Goal: Use online tool/utility: Use online tool/utility

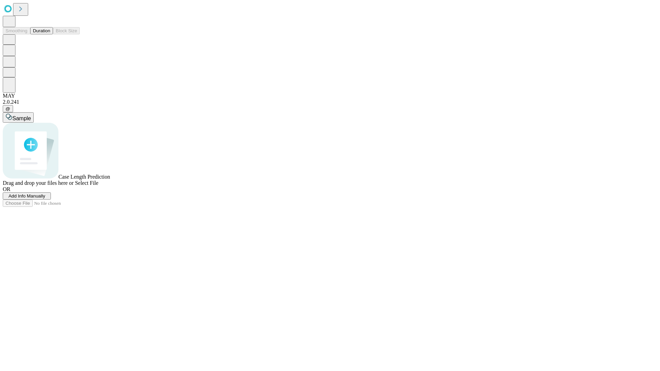
click at [50, 34] on button "Duration" at bounding box center [41, 30] width 23 height 7
click at [98, 186] on span "Select File" at bounding box center [86, 183] width 23 height 6
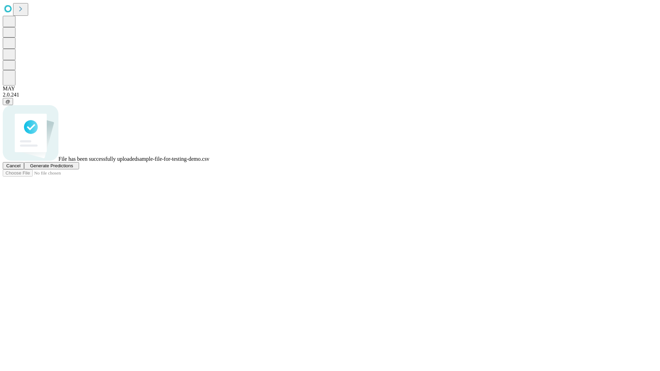
click at [73, 168] on span "Generate Predictions" at bounding box center [51, 165] width 43 height 5
